Goal: Register for event/course

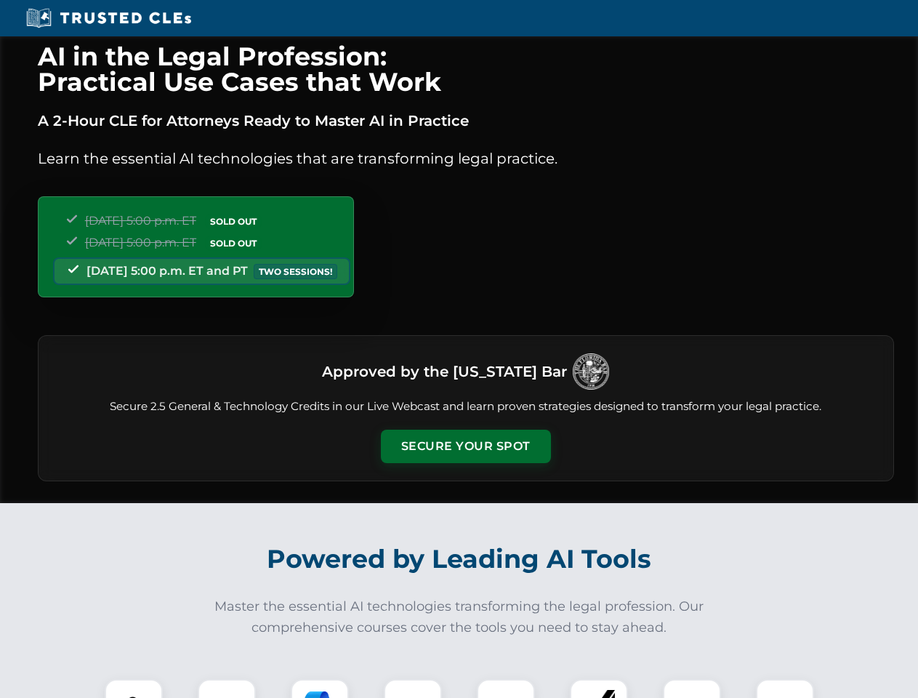
click at [465, 447] on button "Secure Your Spot" at bounding box center [466, 446] width 170 height 33
click at [134, 689] on img at bounding box center [134, 708] width 42 height 42
